Goal: Task Accomplishment & Management: Complete application form

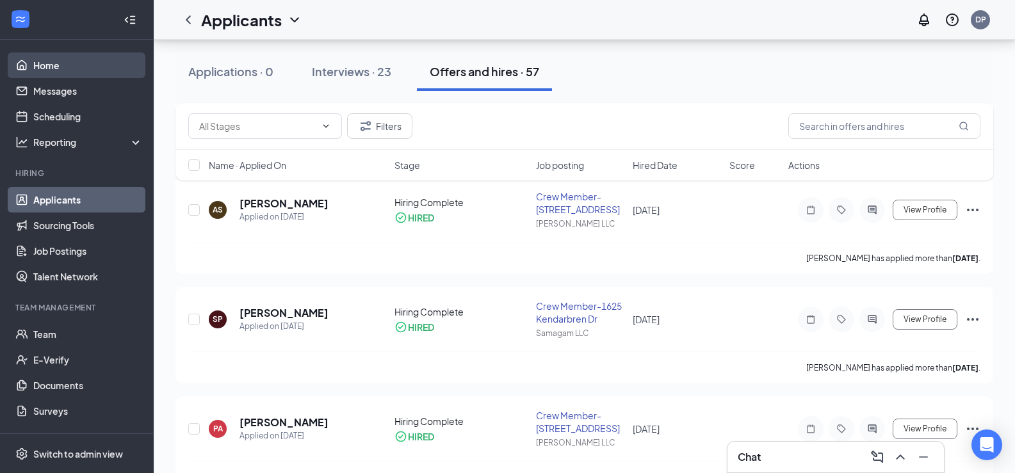
click at [94, 60] on link "Home" at bounding box center [88, 66] width 110 height 26
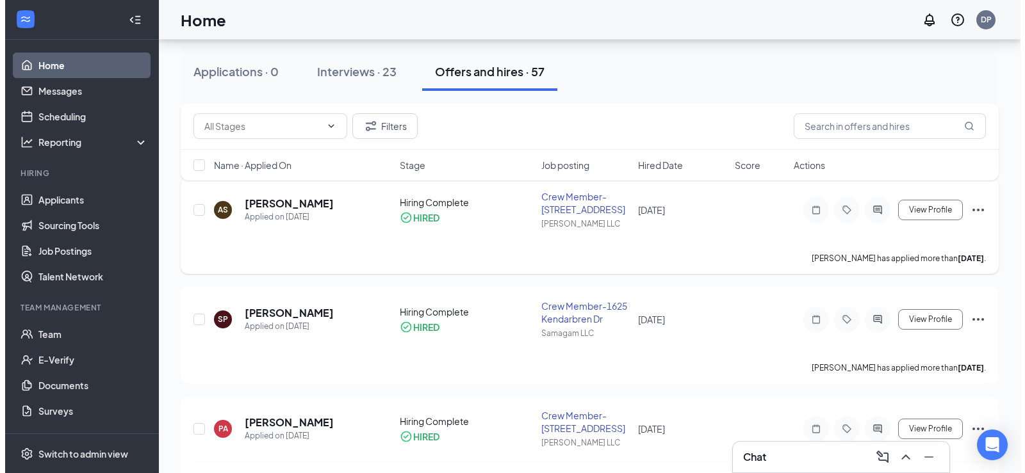
scroll to position [27, 0]
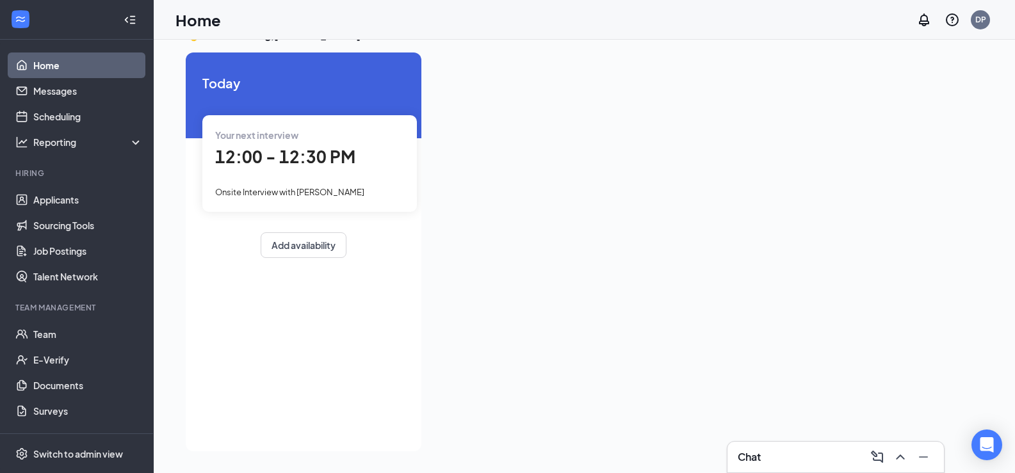
click at [300, 161] on span "12:00 - 12:30 PM" at bounding box center [285, 156] width 140 height 21
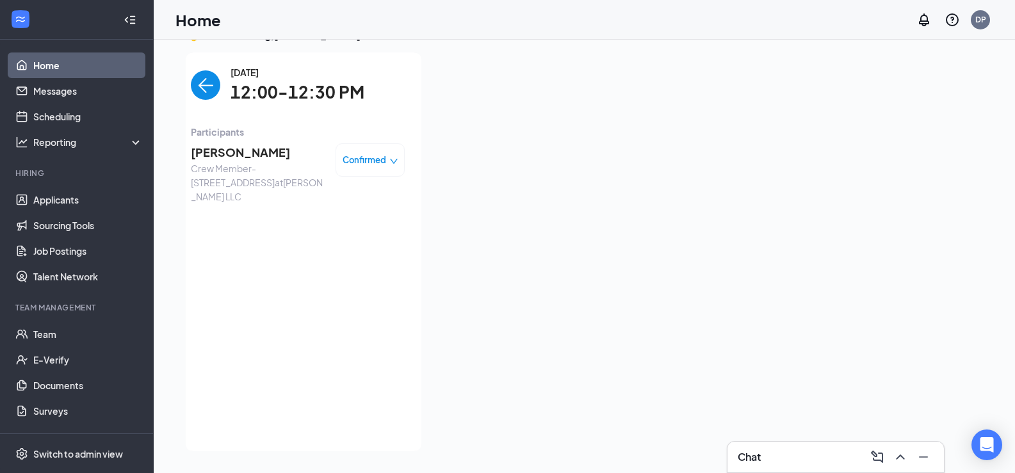
click at [227, 156] on span "[PERSON_NAME]" at bounding box center [258, 152] width 135 height 18
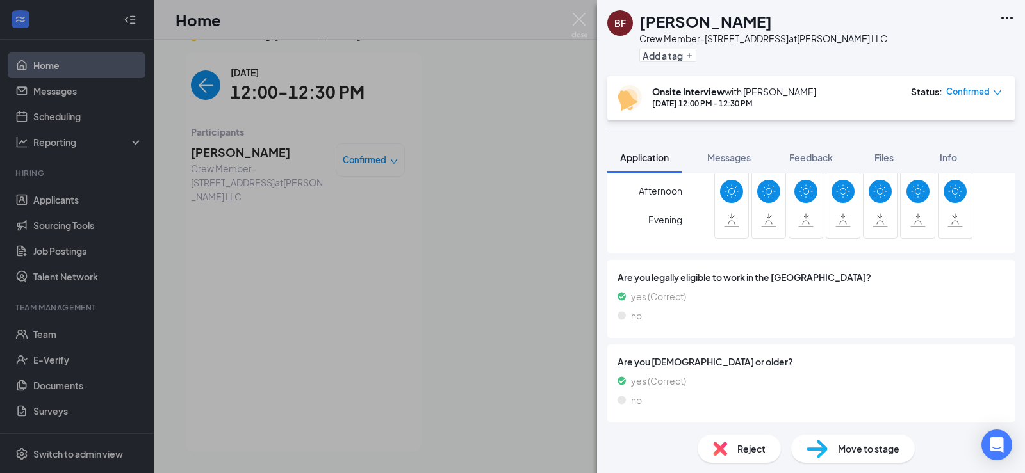
scroll to position [353, 0]
click at [858, 455] on span "Move to stage" at bounding box center [868, 449] width 61 height 14
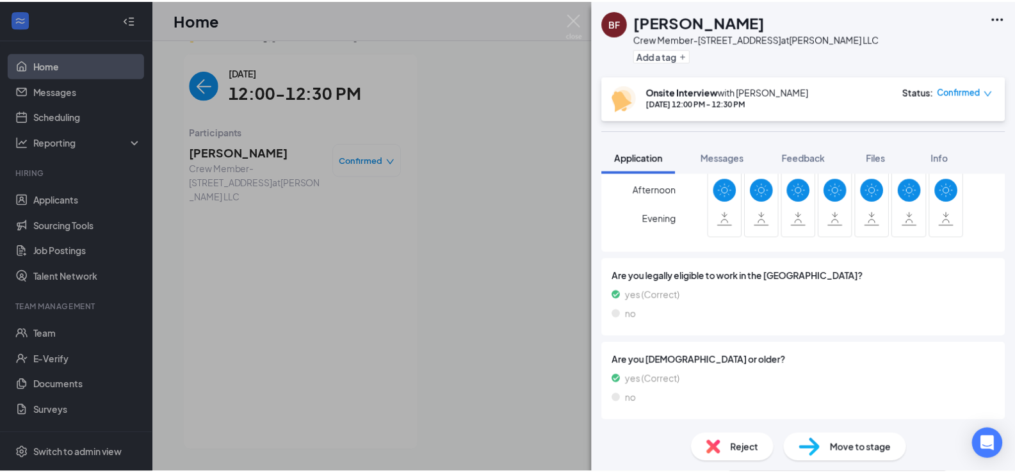
scroll to position [348, 0]
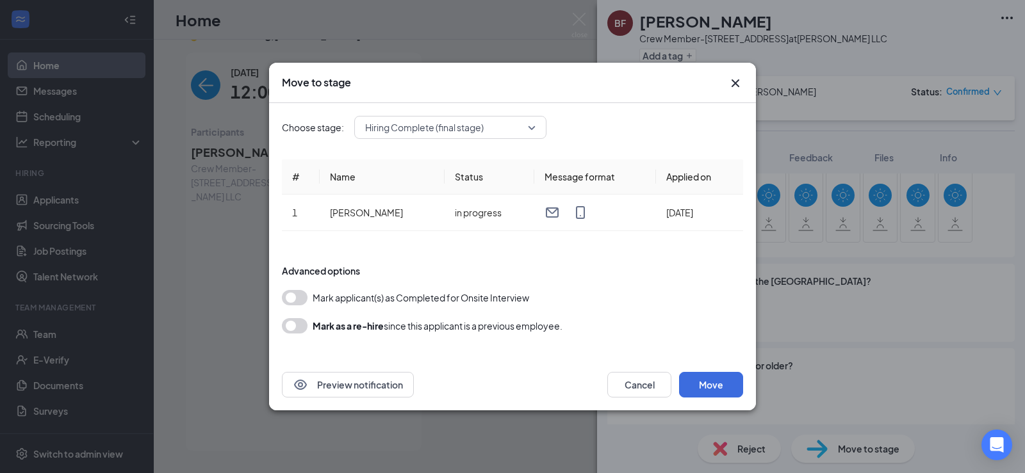
click at [297, 297] on button "button" at bounding box center [295, 297] width 26 height 15
click at [740, 382] on button "Move" at bounding box center [711, 385] width 64 height 26
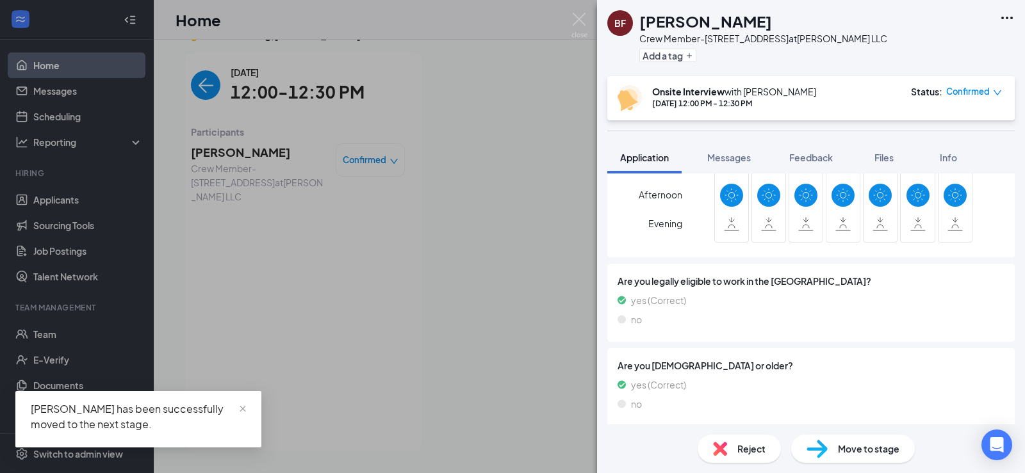
click at [995, 91] on icon "down" at bounding box center [997, 92] width 9 height 9
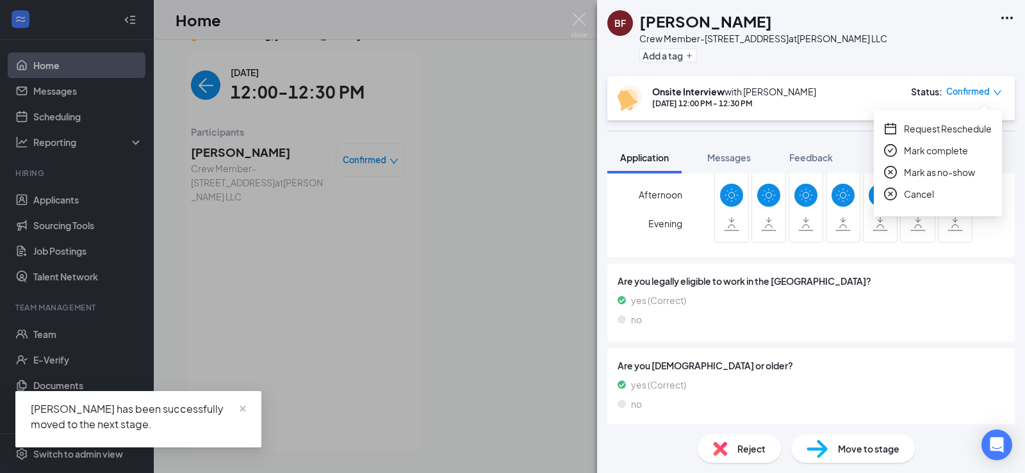
click at [960, 155] on span "Mark complete" at bounding box center [936, 150] width 64 height 14
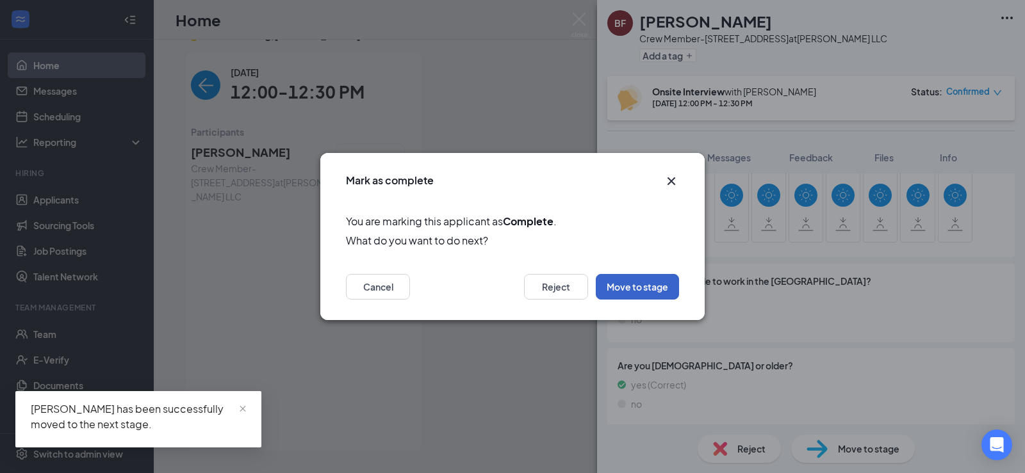
click at [666, 297] on button "Move to stage" at bounding box center [637, 287] width 83 height 26
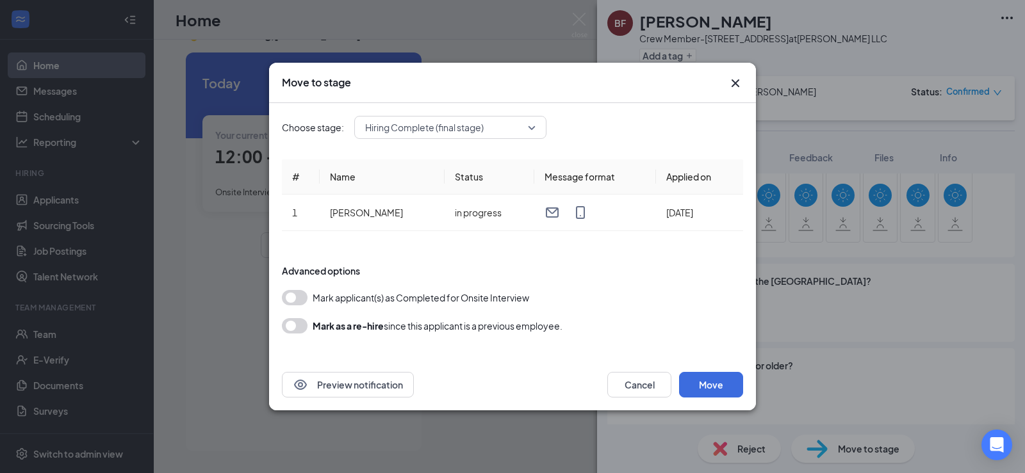
click at [293, 300] on button "button" at bounding box center [295, 297] width 26 height 15
click at [703, 381] on button "Move" at bounding box center [711, 385] width 64 height 26
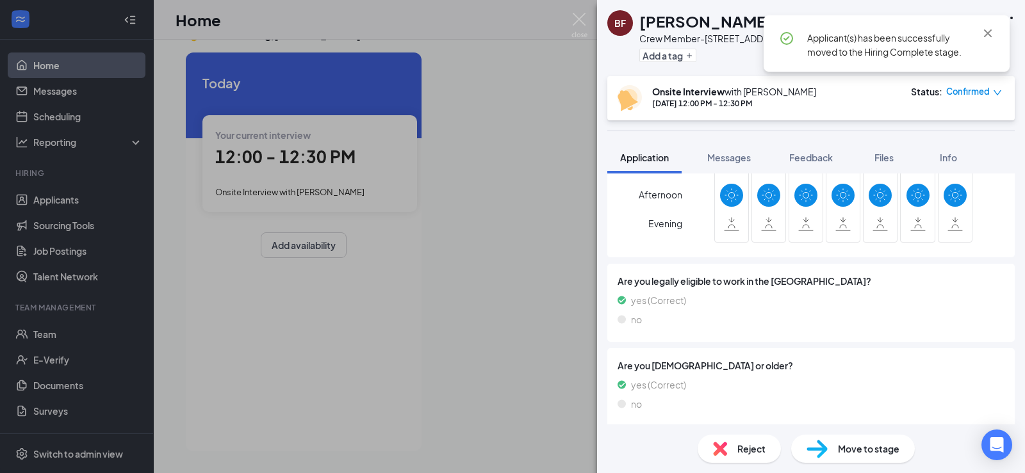
click at [69, 334] on div "BF [PERSON_NAME] Crew Member-[STREET_ADDRESS] at [PERSON_NAME] LLC Add a tag On…" at bounding box center [512, 236] width 1025 height 473
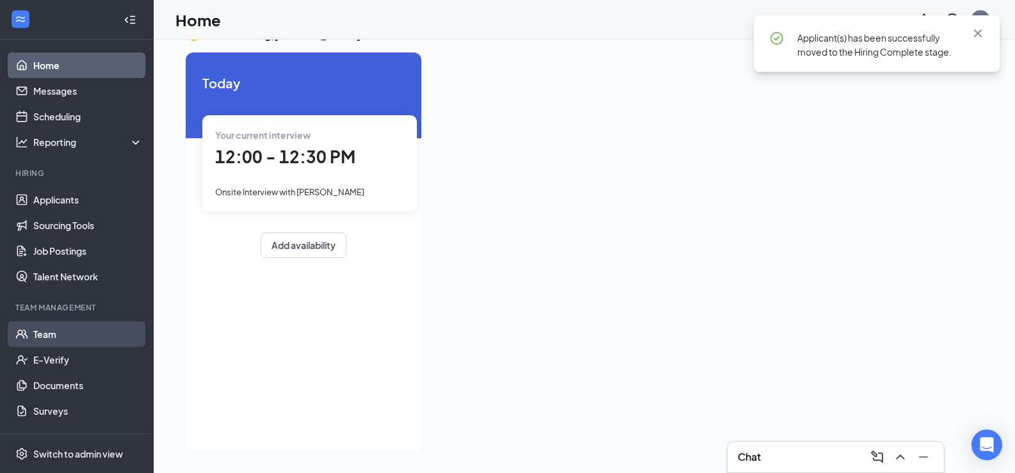
scroll to position [0, 119]
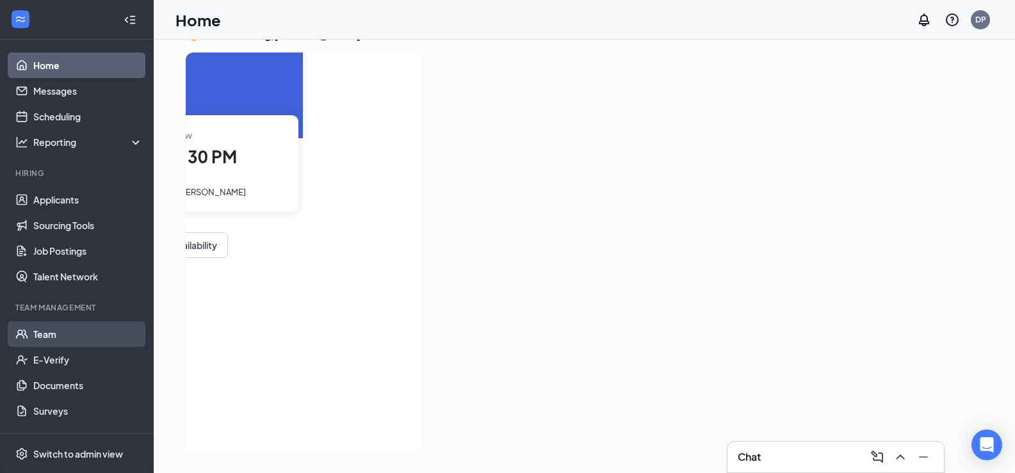
click at [51, 333] on link "Team" at bounding box center [88, 335] width 110 height 26
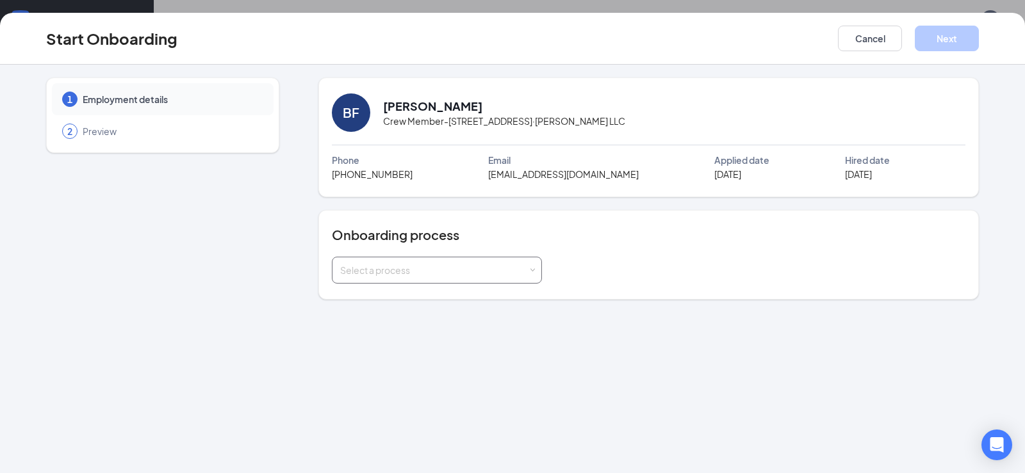
click at [529, 269] on span at bounding box center [532, 271] width 6 height 6
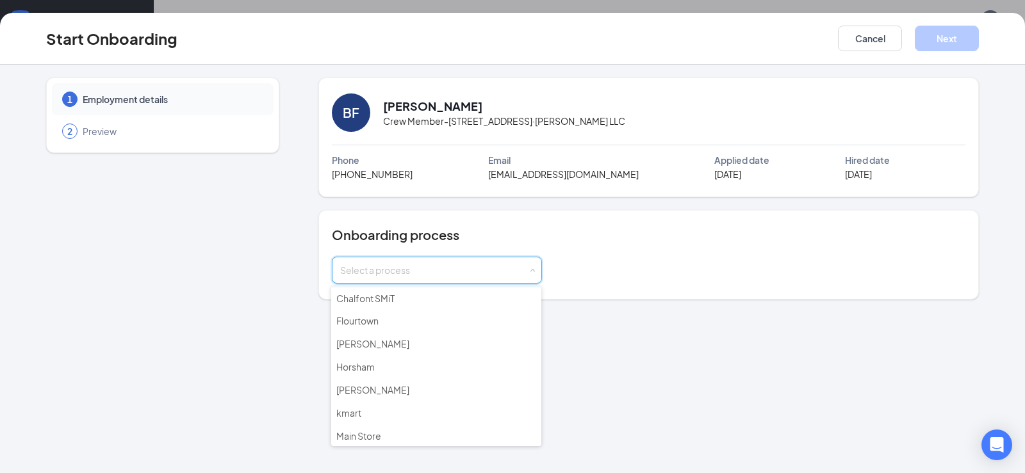
scroll to position [128, 0]
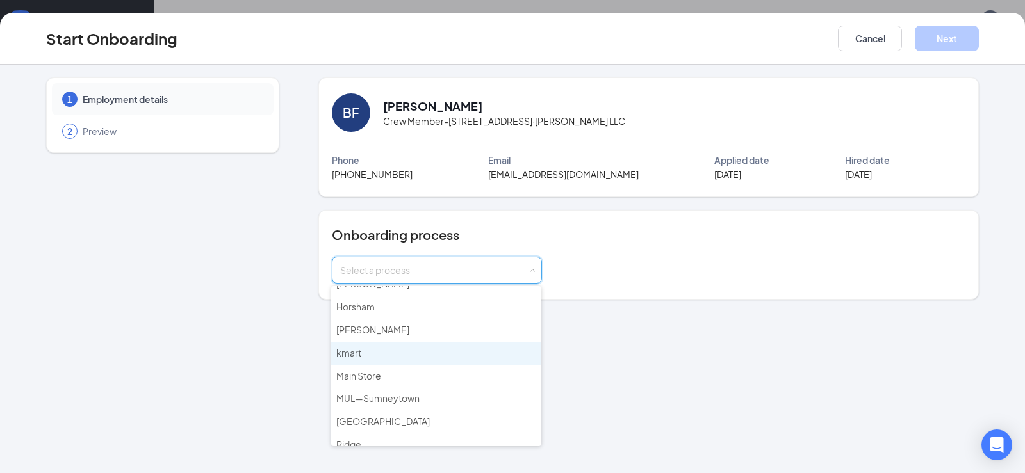
click at [375, 353] on li "kmart" at bounding box center [436, 353] width 210 height 23
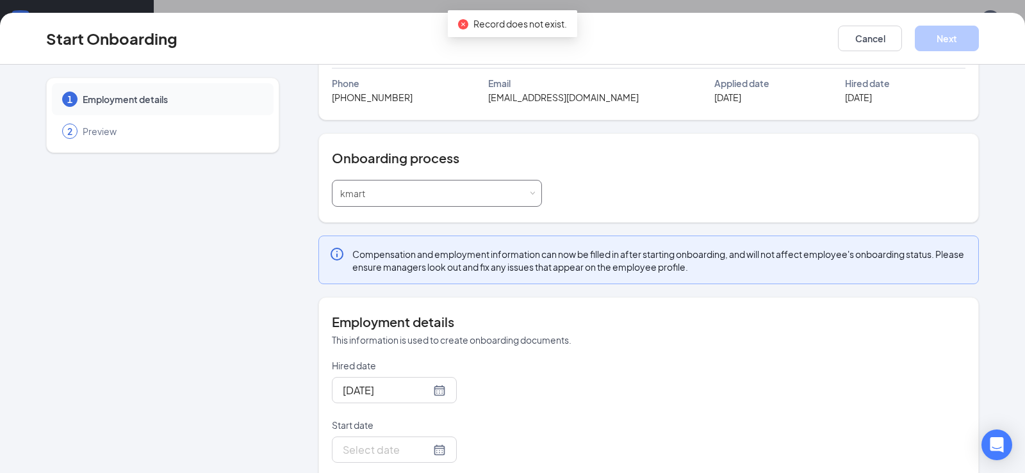
scroll to position [156, 0]
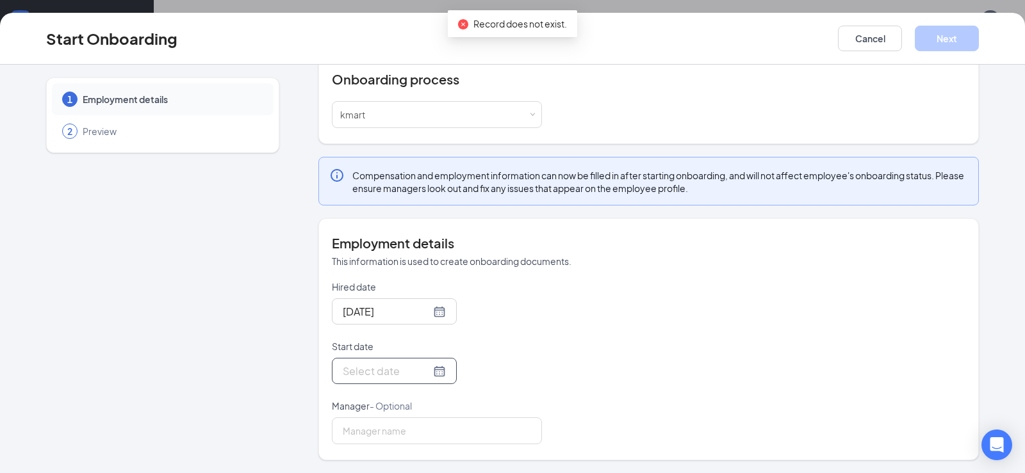
click at [427, 368] on div at bounding box center [394, 371] width 103 height 16
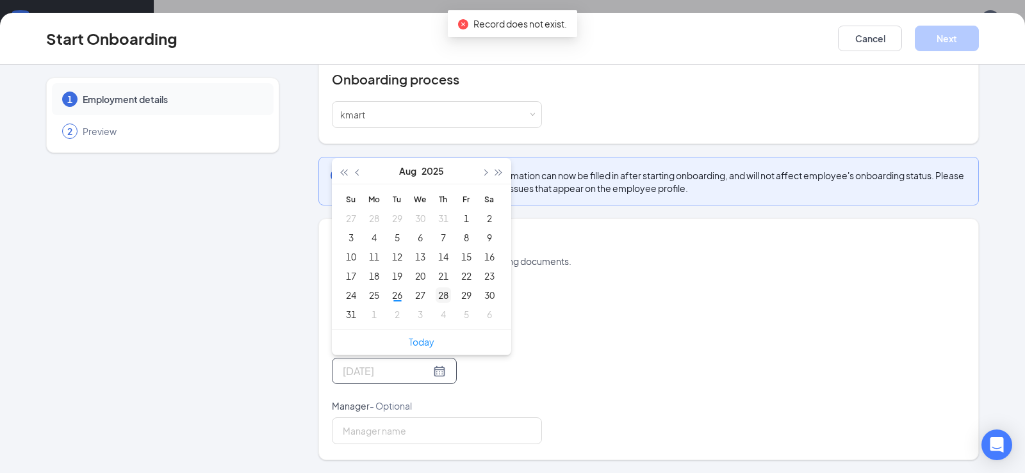
type input "Aug 28, 2025"
click at [443, 295] on div "28" at bounding box center [443, 295] width 15 height 15
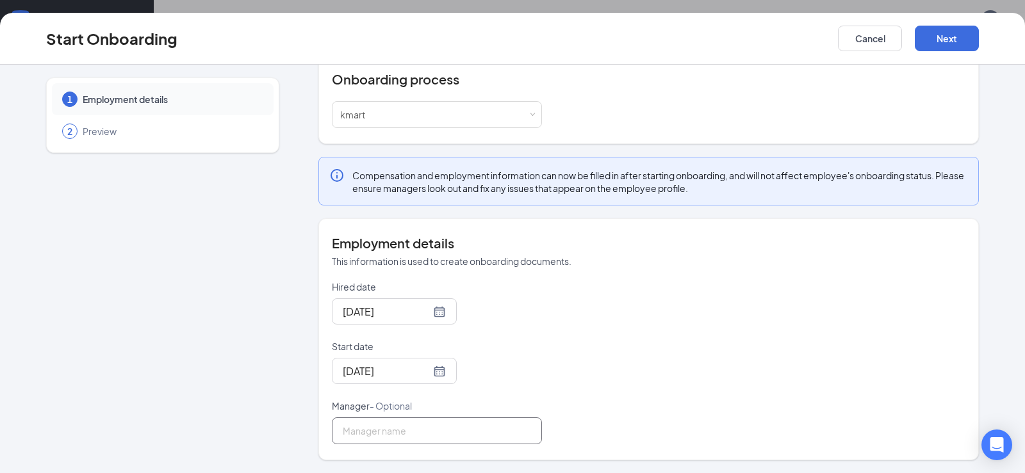
click at [464, 434] on input "Manager - Optional" at bounding box center [437, 431] width 210 height 27
type input "DENISH"
click at [958, 41] on button "Next" at bounding box center [947, 39] width 64 height 26
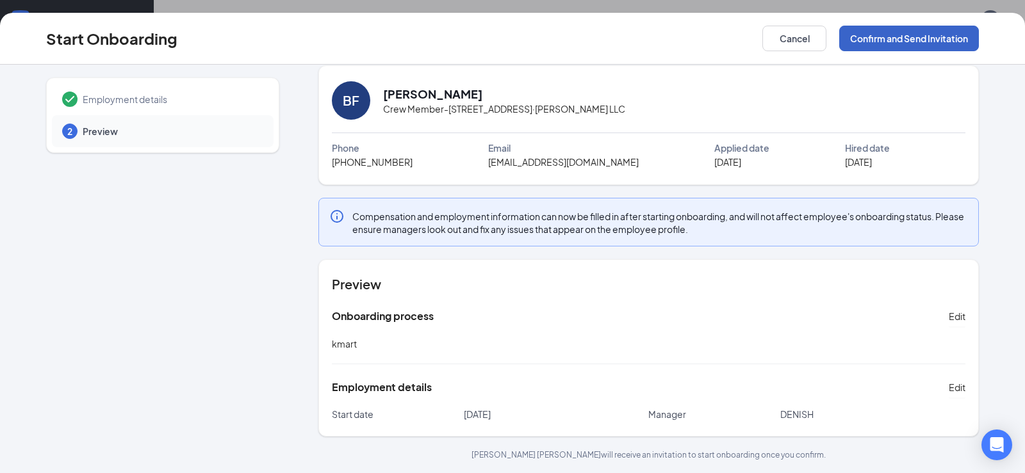
click at [920, 42] on button "Confirm and Send Invitation" at bounding box center [909, 39] width 140 height 26
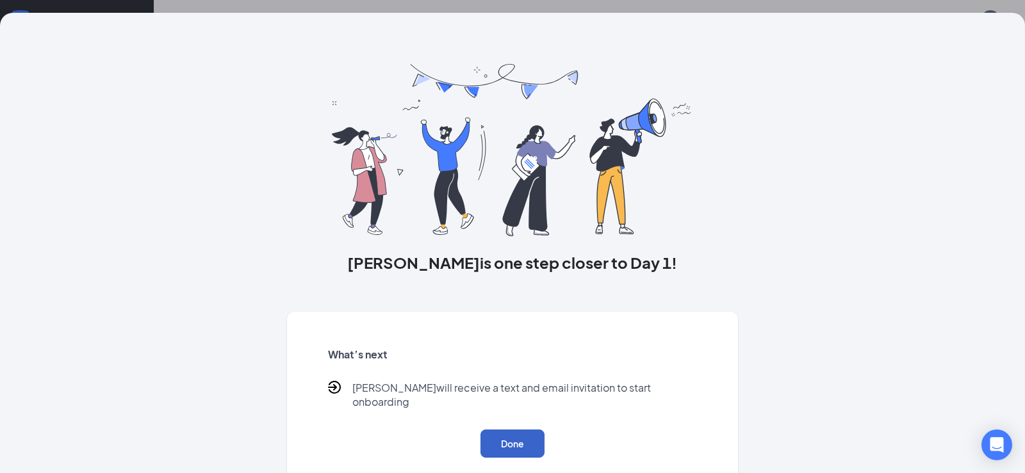
click at [500, 434] on button "Done" at bounding box center [512, 444] width 64 height 28
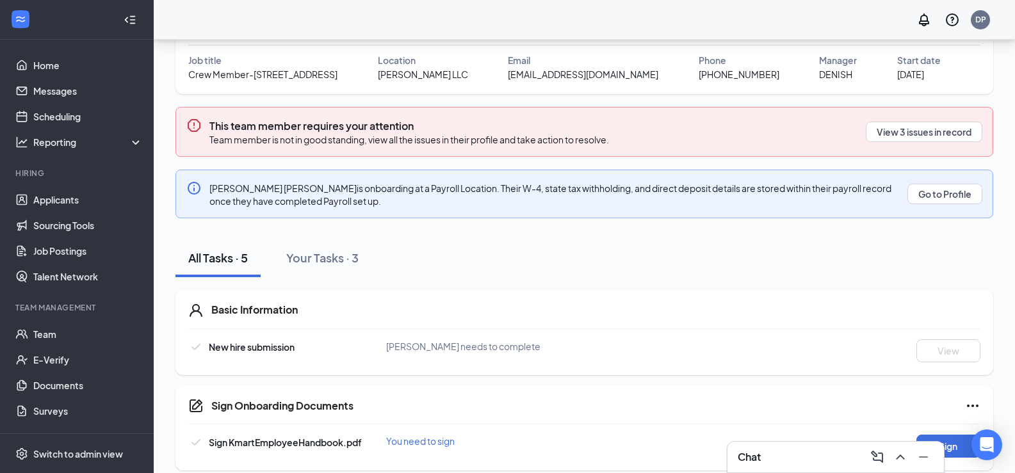
scroll to position [128, 0]
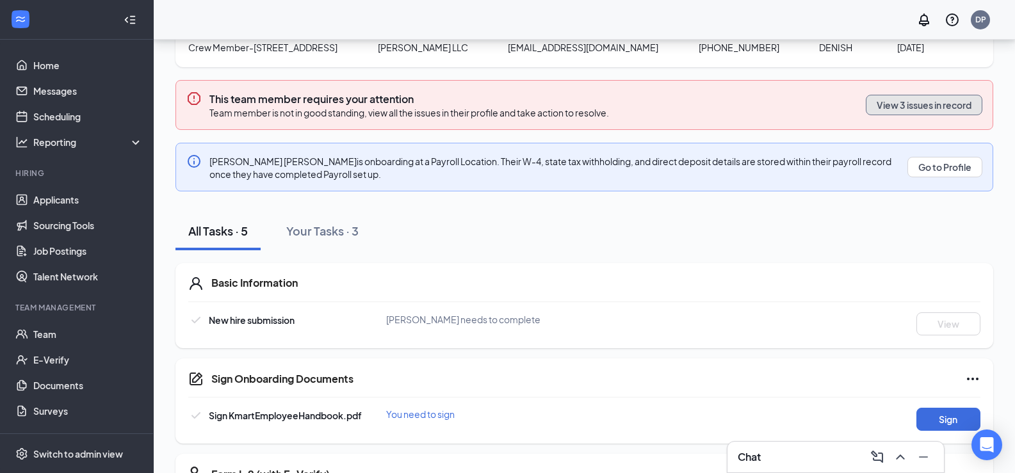
click at [906, 106] on button "View 3 issues in record" at bounding box center [924, 105] width 117 height 20
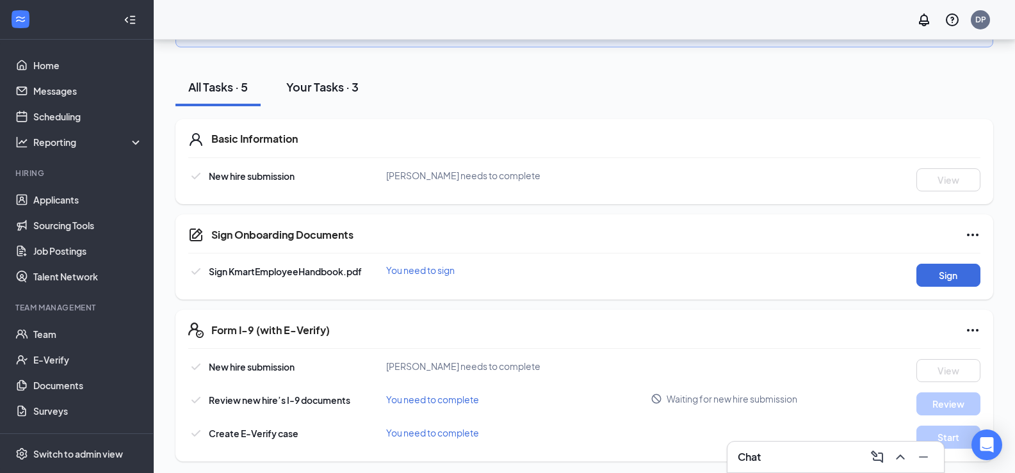
scroll to position [276, 0]
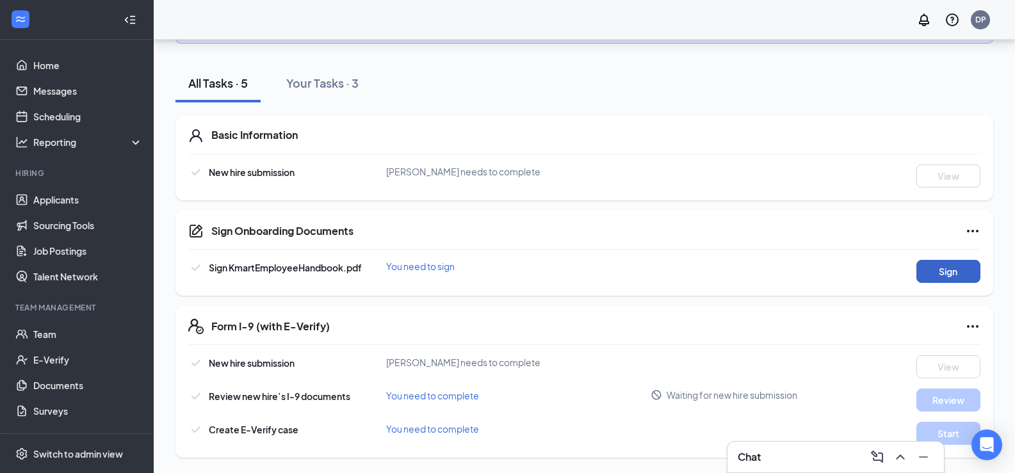
click at [970, 265] on button "Sign" at bounding box center [949, 271] width 64 height 23
